Goal: Find specific page/section: Find specific page/section

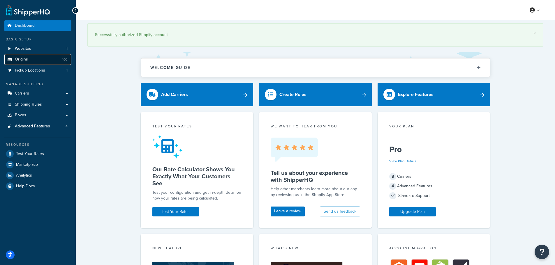
click at [26, 60] on span "Origins" at bounding box center [21, 59] width 13 height 5
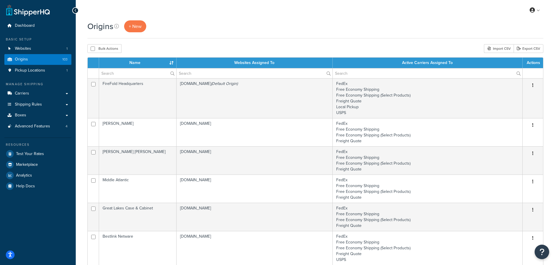
click at [276, 38] on div "Origins + New" at bounding box center [315, 29] width 456 height 18
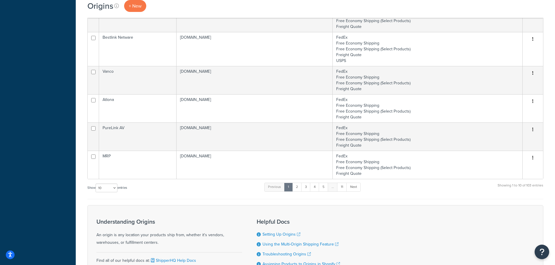
scroll to position [204, 0]
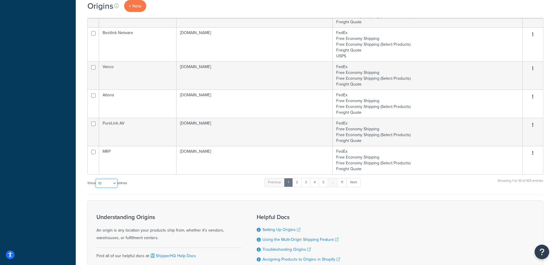
click at [107, 183] on select "10 15 25 50 100 1000" at bounding box center [107, 183] width 22 height 9
select select "100"
click at [96, 179] on select "10 15 25 50 100 1000" at bounding box center [107, 183] width 22 height 9
